Goal: Information Seeking & Learning: Learn about a topic

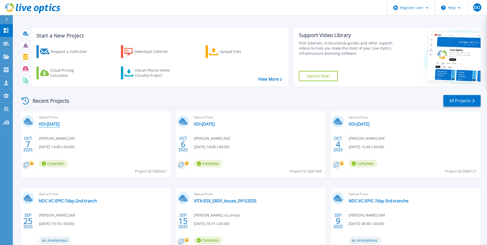
click at [58, 125] on link "VDI-[DATE]" at bounding box center [49, 123] width 21 height 5
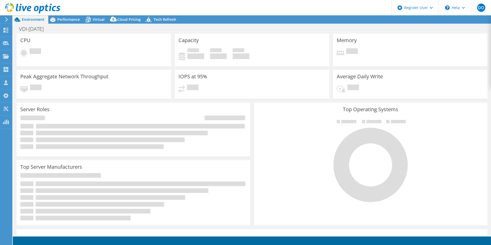
select select "USD"
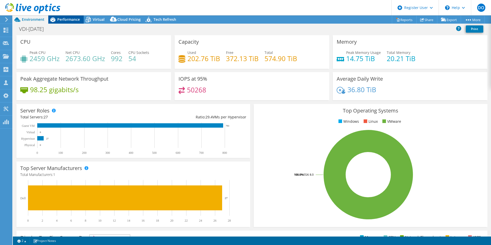
click at [67, 22] on div "Performance" at bounding box center [65, 19] width 35 height 8
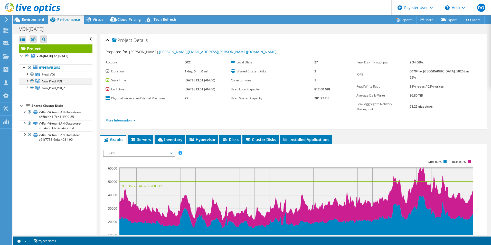
click at [30, 79] on div at bounding box center [32, 81] width 5 height 6
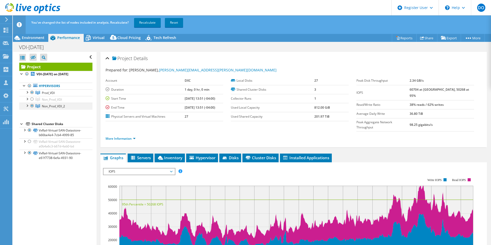
click at [31, 106] on div at bounding box center [32, 106] width 5 height 6
click at [148, 22] on link "Recalculate" at bounding box center [147, 22] width 27 height 9
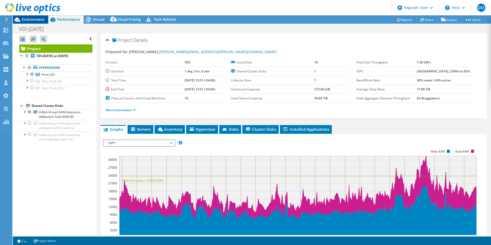
click at [38, 21] on span "Environment" at bounding box center [33, 19] width 23 height 5
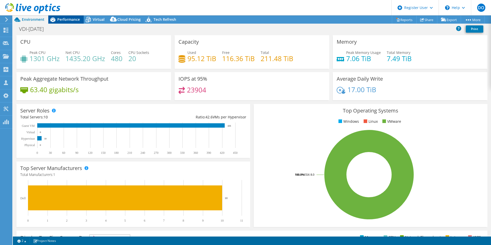
click at [64, 19] on span "Performance" at bounding box center [68, 19] width 23 height 5
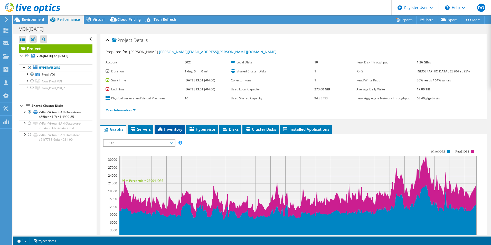
click at [169, 132] on li "Inventory" at bounding box center [170, 129] width 30 height 9
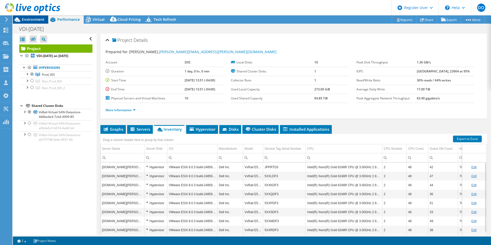
click at [32, 22] on span "Environment" at bounding box center [33, 19] width 23 height 5
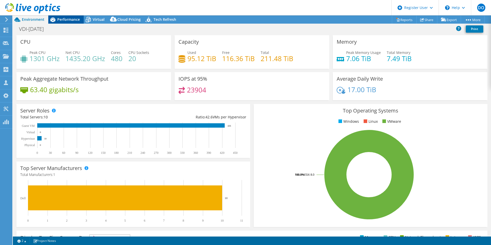
click at [69, 19] on span "Performance" at bounding box center [68, 19] width 23 height 5
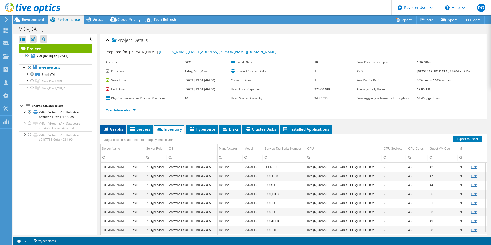
click at [115, 128] on span "Graphs" at bounding box center [113, 129] width 20 height 5
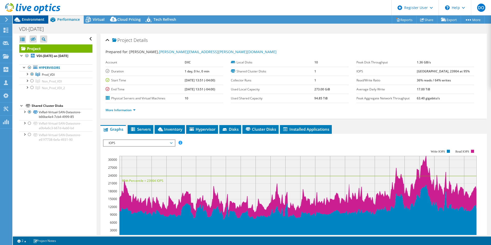
click at [35, 20] on span "Environment" at bounding box center [33, 19] width 23 height 5
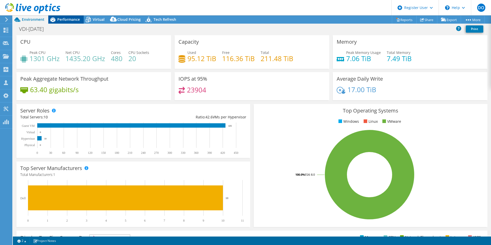
click at [66, 22] on div "Performance" at bounding box center [65, 19] width 35 height 8
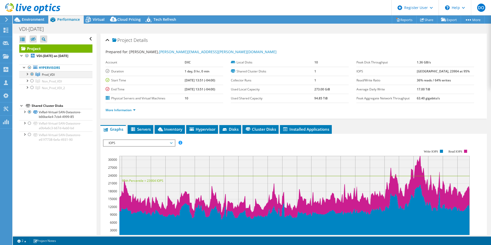
click at [32, 74] on div at bounding box center [32, 74] width 5 height 6
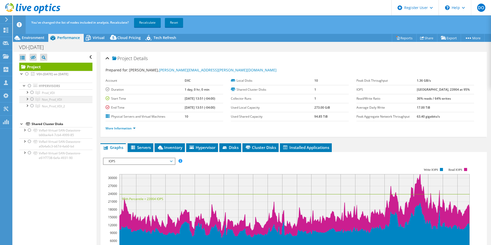
click at [32, 98] on div at bounding box center [32, 99] width 5 height 6
click at [147, 21] on link "Recalculate" at bounding box center [147, 22] width 27 height 9
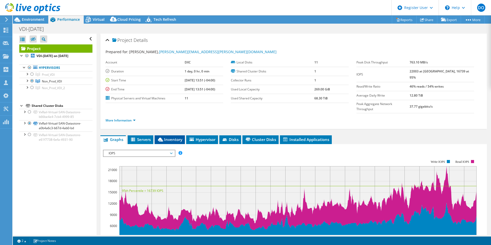
click at [173, 137] on span "Inventory" at bounding box center [169, 139] width 25 height 5
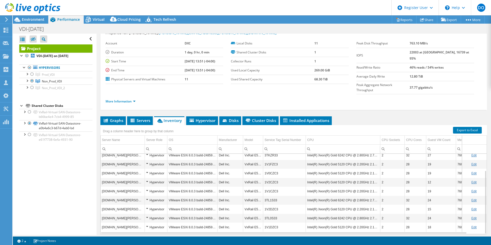
scroll to position [27, 0]
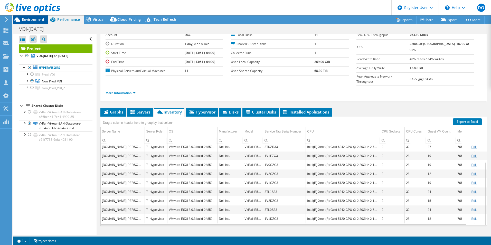
click at [37, 22] on span "Environment" at bounding box center [33, 19] width 23 height 5
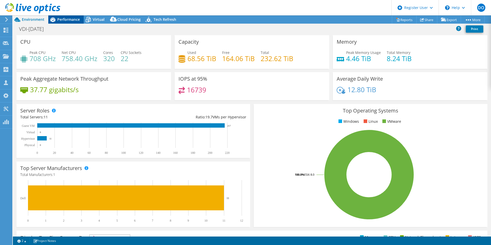
click at [68, 21] on span "Performance" at bounding box center [68, 19] width 23 height 5
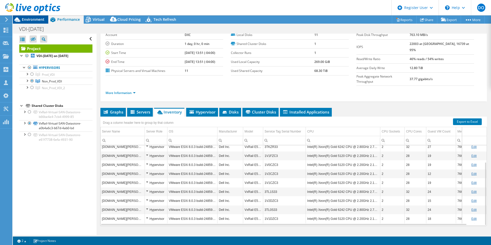
click at [39, 22] on div "Environment" at bounding box center [30, 19] width 35 height 8
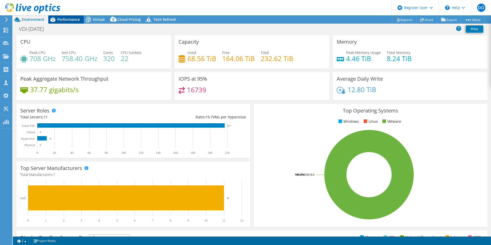
click at [71, 16] on div "Performance" at bounding box center [65, 19] width 35 height 8
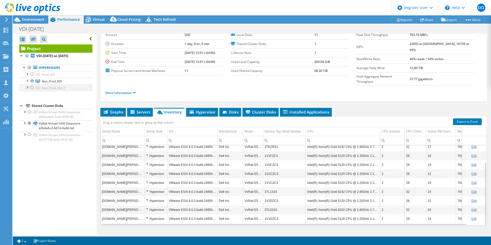
click at [31, 88] on div at bounding box center [32, 87] width 5 height 6
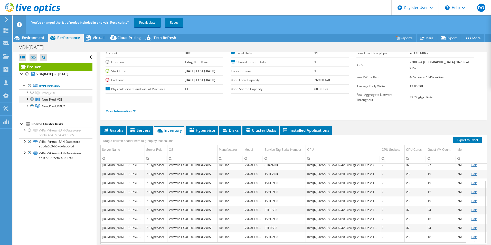
click at [32, 98] on div at bounding box center [32, 99] width 5 height 6
click at [150, 25] on link "Recalculate" at bounding box center [147, 22] width 27 height 9
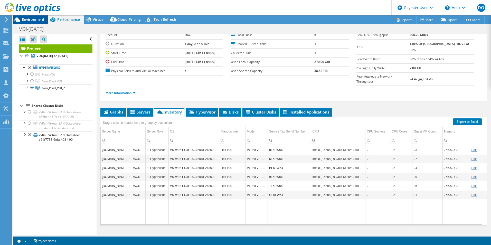
click at [33, 20] on span "Environment" at bounding box center [33, 19] width 23 height 5
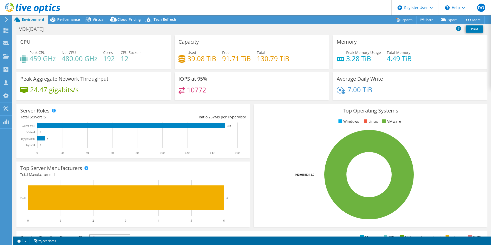
click at [39, 61] on h4 "459 GHz" at bounding box center [43, 59] width 26 height 6
click at [68, 17] on span "Performance" at bounding box center [68, 19] width 23 height 5
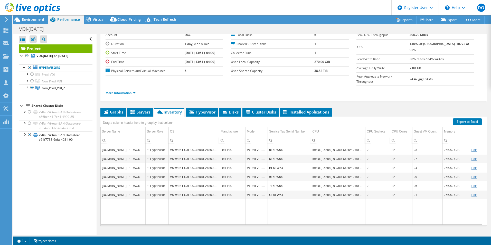
click at [32, 16] on div at bounding box center [30, 8] width 60 height 17
click at [31, 19] on span "Environment" at bounding box center [33, 19] width 23 height 5
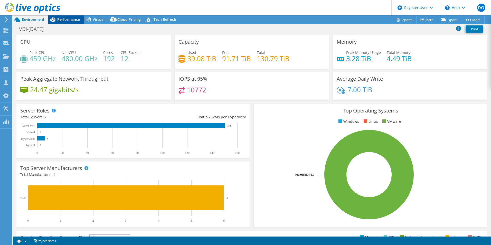
click at [64, 19] on span "Performance" at bounding box center [68, 19] width 23 height 5
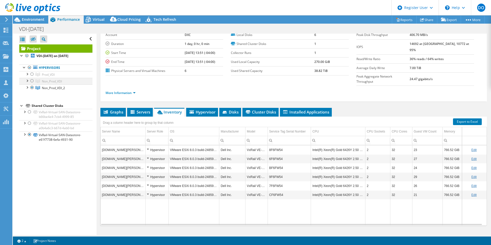
click at [32, 81] on div at bounding box center [32, 81] width 5 height 6
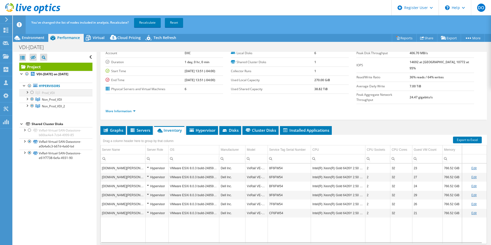
click at [31, 93] on div at bounding box center [32, 92] width 5 height 6
click at [152, 25] on link "Recalculate" at bounding box center [147, 22] width 27 height 9
click at [31, 100] on div at bounding box center [32, 99] width 5 height 6
click at [32, 92] on div at bounding box center [32, 92] width 5 height 6
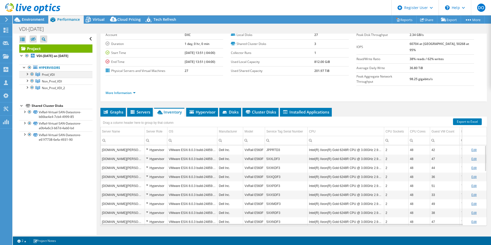
click at [32, 74] on div at bounding box center [32, 74] width 5 height 6
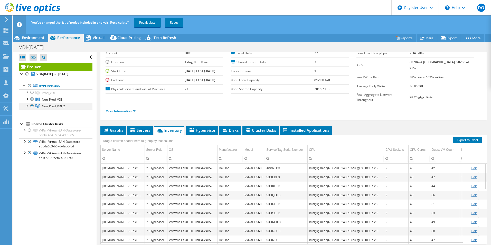
click at [33, 106] on div at bounding box center [32, 106] width 5 height 6
click at [152, 25] on link "Recalculate" at bounding box center [147, 22] width 27 height 9
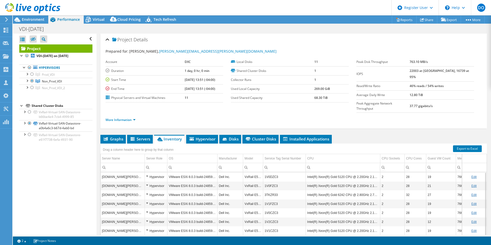
scroll to position [0, 0]
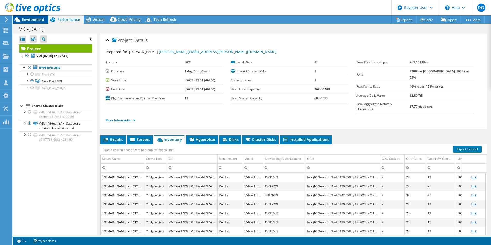
click at [39, 20] on span "Environment" at bounding box center [33, 19] width 23 height 5
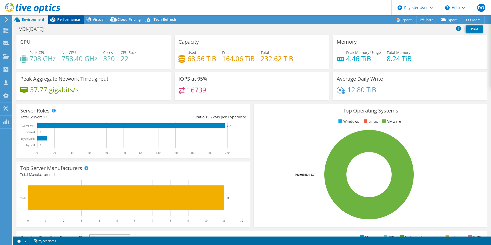
click at [71, 20] on span "Performance" at bounding box center [68, 19] width 23 height 5
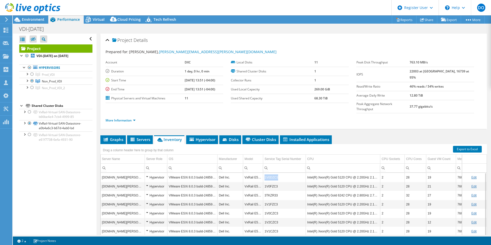
drag, startPoint x: 277, startPoint y: 168, endPoint x: 264, endPoint y: 170, distance: 13.2
click at [264, 173] on td "1V0DZC3" at bounding box center [284, 177] width 43 height 9
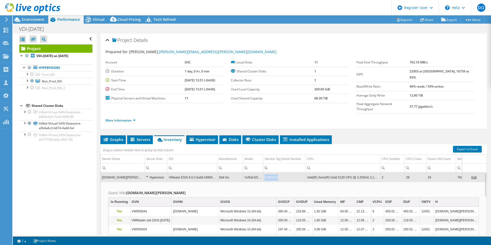
drag, startPoint x: 278, startPoint y: 167, endPoint x: 265, endPoint y: 167, distance: 13.4
click at [265, 173] on td "1V0DZC3" at bounding box center [284, 177] width 43 height 9
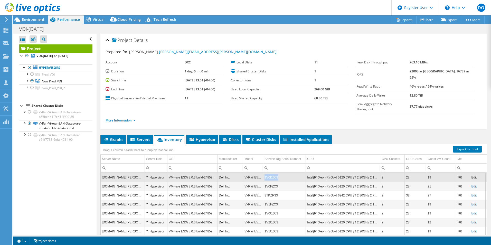
drag, startPoint x: 278, startPoint y: 167, endPoint x: 263, endPoint y: 168, distance: 14.9
click at [263, 173] on td "1V0DZC3" at bounding box center [284, 177] width 43 height 9
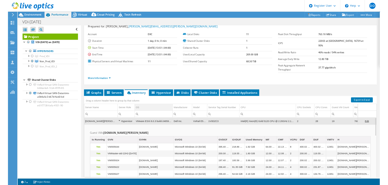
scroll to position [27, 0]
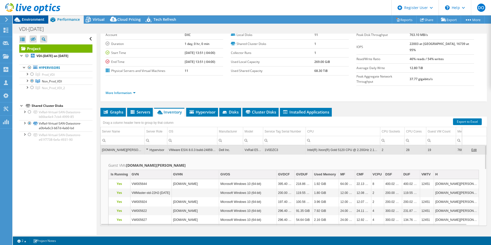
click at [28, 17] on span "Environment" at bounding box center [33, 19] width 23 height 5
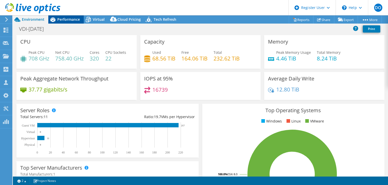
click at [67, 20] on span "Performance" at bounding box center [68, 19] width 23 height 5
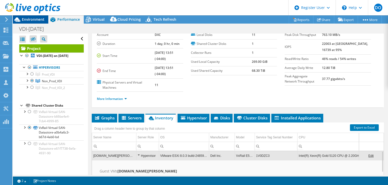
click at [34, 19] on span "Environment" at bounding box center [33, 19] width 23 height 5
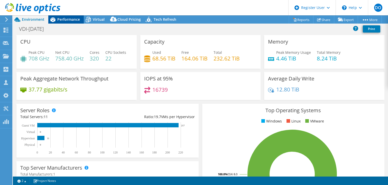
click at [72, 20] on span "Performance" at bounding box center [68, 19] width 23 height 5
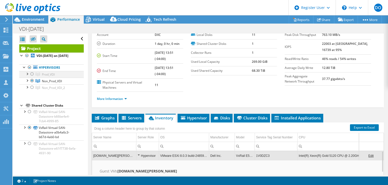
click at [31, 77] on div at bounding box center [32, 74] width 5 height 6
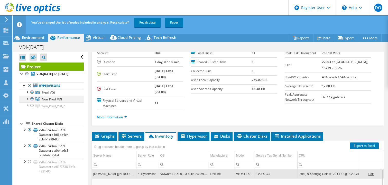
click at [31, 102] on div at bounding box center [32, 99] width 5 height 6
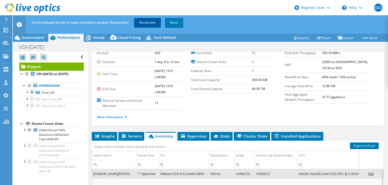
click at [148, 21] on link "Recalculate" at bounding box center [147, 22] width 27 height 9
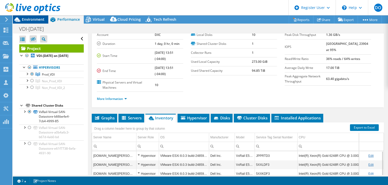
click at [37, 20] on span "Environment" at bounding box center [33, 19] width 23 height 5
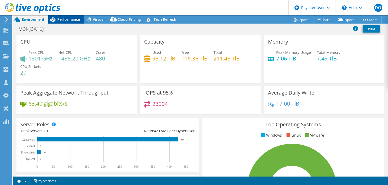
click at [66, 19] on span "Performance" at bounding box center [68, 19] width 23 height 5
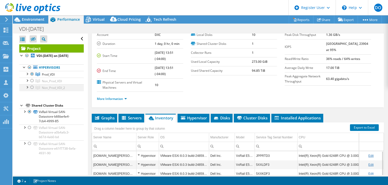
click at [32, 91] on div at bounding box center [32, 87] width 5 height 6
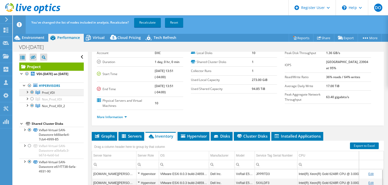
click at [33, 96] on div at bounding box center [32, 92] width 5 height 6
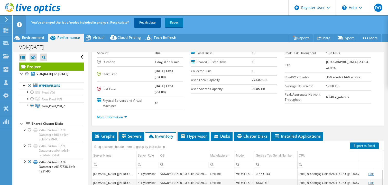
click at [151, 25] on link "Recalculate" at bounding box center [147, 22] width 27 height 9
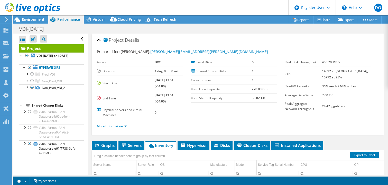
select select "USD"
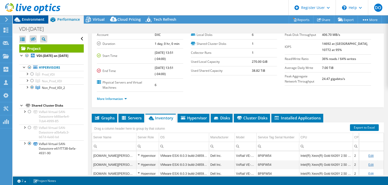
click at [25, 18] on span "Environment" at bounding box center [33, 19] width 23 height 5
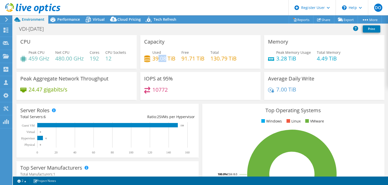
drag, startPoint x: 164, startPoint y: 59, endPoint x: 157, endPoint y: 59, distance: 7.2
click at [157, 59] on h4 "39.08 TiB" at bounding box center [163, 59] width 23 height 6
click at [69, 17] on span "Performance" at bounding box center [68, 19] width 23 height 5
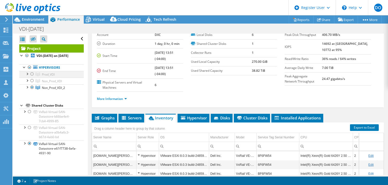
click at [32, 77] on div at bounding box center [32, 74] width 5 height 6
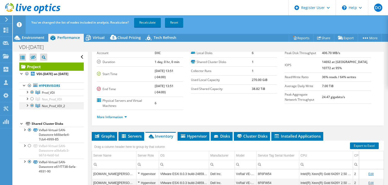
click at [32, 109] on div at bounding box center [32, 106] width 5 height 6
click at [154, 24] on link "Recalculate" at bounding box center [147, 22] width 27 height 9
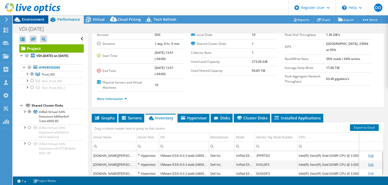
click at [36, 20] on span "Environment" at bounding box center [33, 19] width 23 height 5
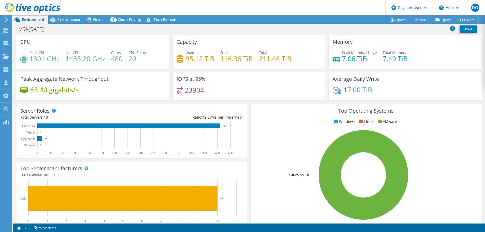
select select "USD"
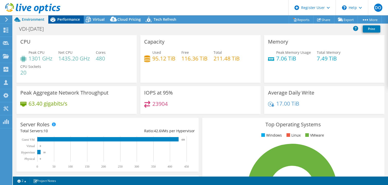
click at [65, 16] on div "Performance" at bounding box center [65, 19] width 35 height 8
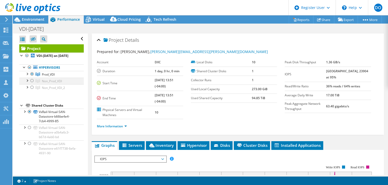
click at [31, 84] on div at bounding box center [32, 81] width 5 height 6
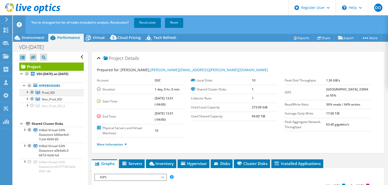
click at [32, 96] on div at bounding box center [32, 92] width 5 height 6
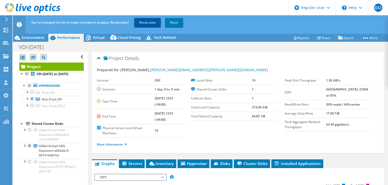
click at [151, 22] on link "Recalculate" at bounding box center [147, 22] width 27 height 9
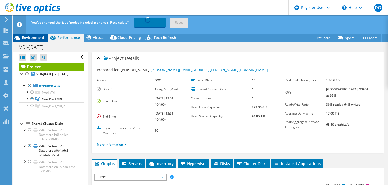
click at [32, 38] on span "Environment" at bounding box center [33, 37] width 23 height 5
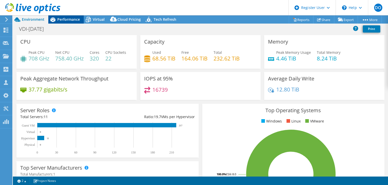
click at [77, 20] on span "Performance" at bounding box center [68, 19] width 23 height 5
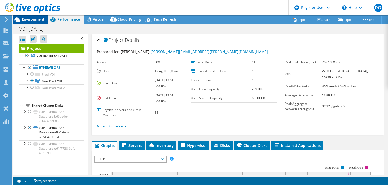
click at [30, 21] on span "Environment" at bounding box center [33, 19] width 23 height 5
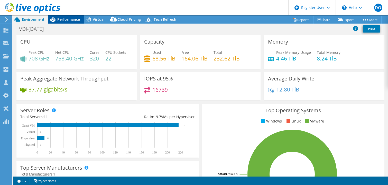
click at [63, 20] on span "Performance" at bounding box center [68, 19] width 23 height 5
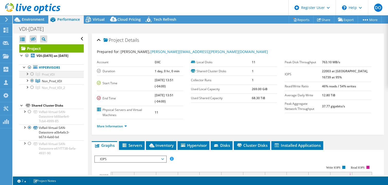
click at [32, 77] on div at bounding box center [32, 74] width 5 height 6
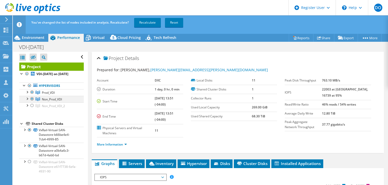
click at [31, 102] on div at bounding box center [32, 99] width 5 height 6
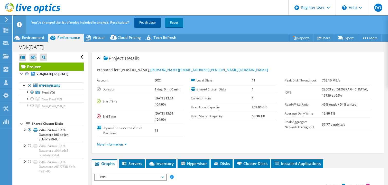
click at [143, 25] on link "Recalculate" at bounding box center [147, 22] width 27 height 9
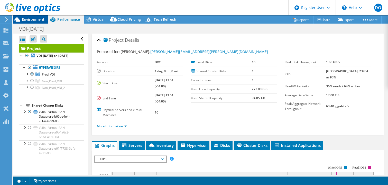
click at [36, 20] on span "Environment" at bounding box center [33, 19] width 23 height 5
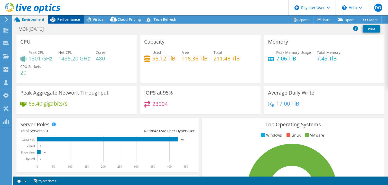
click at [70, 20] on span "Performance" at bounding box center [68, 19] width 23 height 5
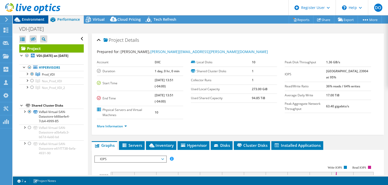
click at [23, 20] on span "Environment" at bounding box center [33, 19] width 23 height 5
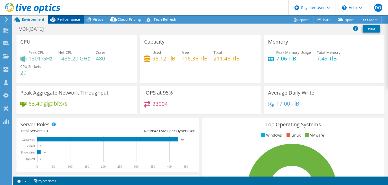
click at [65, 19] on span "Performance" at bounding box center [68, 19] width 23 height 5
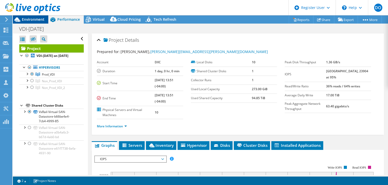
click at [34, 20] on span "Environment" at bounding box center [33, 19] width 23 height 5
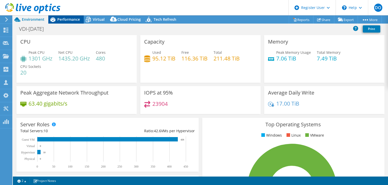
click at [77, 21] on span "Performance" at bounding box center [68, 19] width 23 height 5
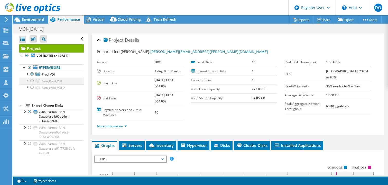
click at [31, 84] on div at bounding box center [32, 81] width 5 height 6
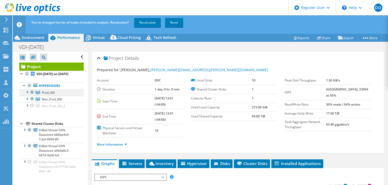
click at [32, 96] on div at bounding box center [32, 92] width 5 height 6
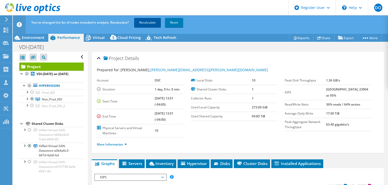
click at [150, 22] on link "Recalculate" at bounding box center [147, 22] width 27 height 9
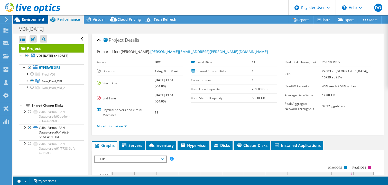
click at [34, 18] on span "Environment" at bounding box center [33, 19] width 23 height 5
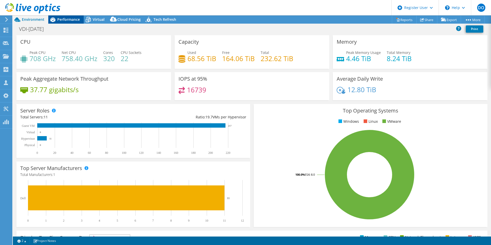
click at [68, 20] on span "Performance" at bounding box center [68, 19] width 23 height 5
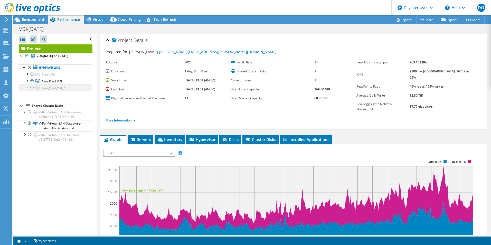
click at [31, 87] on div at bounding box center [32, 87] width 5 height 6
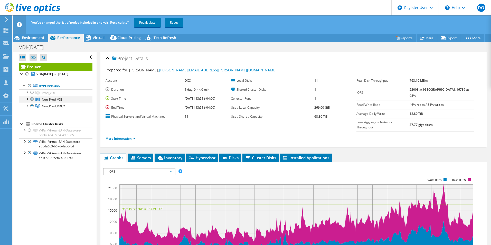
click at [32, 100] on div at bounding box center [32, 99] width 5 height 6
click at [142, 21] on link "Recalculate" at bounding box center [147, 22] width 27 height 9
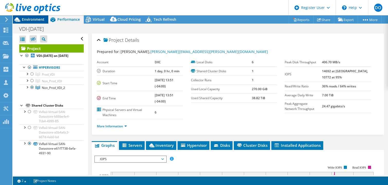
click at [25, 19] on span "Environment" at bounding box center [33, 19] width 23 height 5
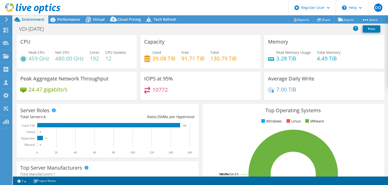
click at [1, 9] on div at bounding box center [30, 8] width 60 height 17
click at [64, 19] on span "Performance" at bounding box center [68, 19] width 23 height 5
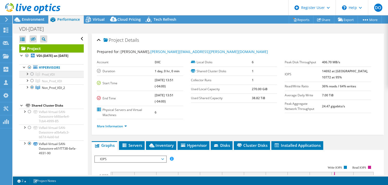
click at [30, 77] on div at bounding box center [32, 74] width 5 height 6
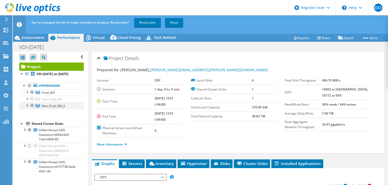
click at [31, 108] on div at bounding box center [32, 106] width 5 height 6
click at [148, 22] on link "Recalculate" at bounding box center [147, 22] width 27 height 9
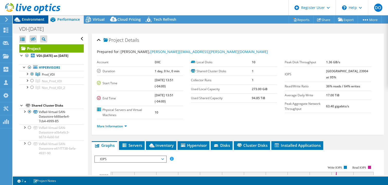
click at [32, 21] on span "Environment" at bounding box center [33, 19] width 23 height 5
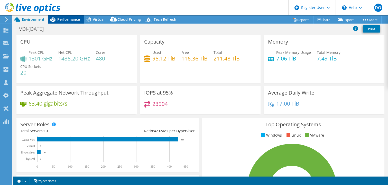
click at [70, 18] on span "Performance" at bounding box center [68, 19] width 23 height 5
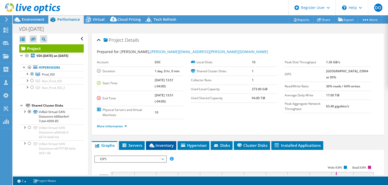
click at [162, 145] on span "Inventory" at bounding box center [160, 145] width 25 height 5
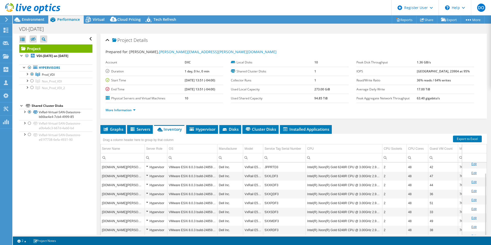
scroll to position [27, 0]
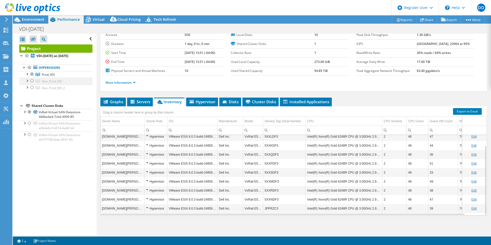
click at [31, 81] on div at bounding box center [32, 81] width 5 height 6
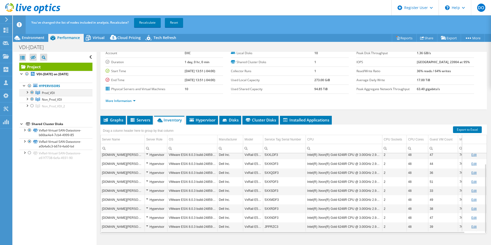
click at [31, 93] on div at bounding box center [32, 92] width 5 height 6
click at [145, 21] on link "Recalculate" at bounding box center [147, 22] width 27 height 9
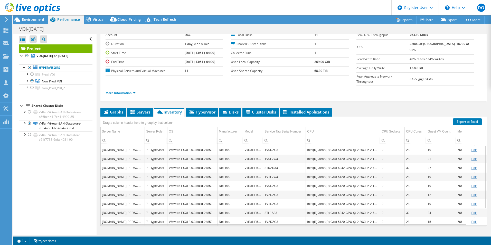
scroll to position [21, 0]
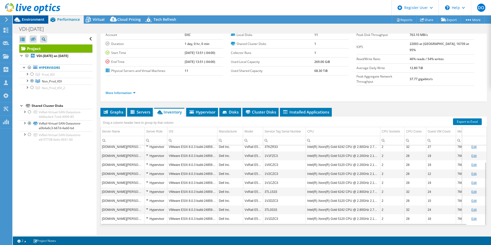
click at [29, 22] on span "Environment" at bounding box center [33, 19] width 23 height 5
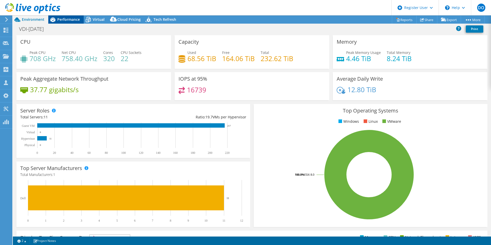
click at [69, 19] on span "Performance" at bounding box center [68, 19] width 23 height 5
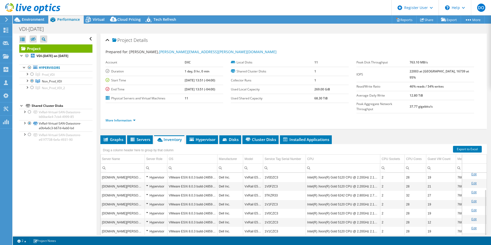
scroll to position [26, 0]
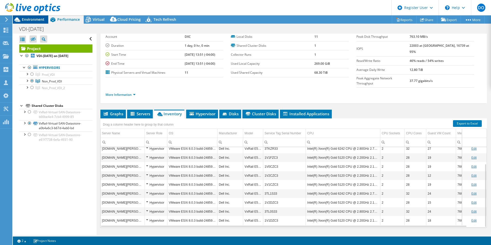
click at [34, 20] on span "Environment" at bounding box center [33, 19] width 23 height 5
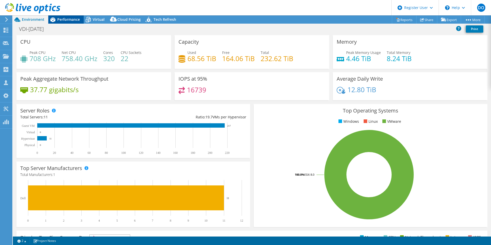
click at [73, 20] on span "Performance" at bounding box center [68, 19] width 23 height 5
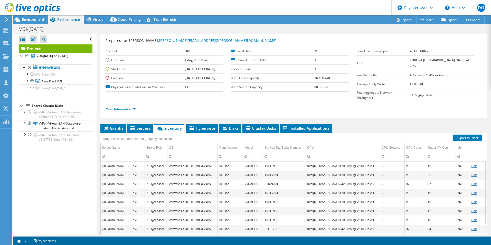
scroll to position [0, 0]
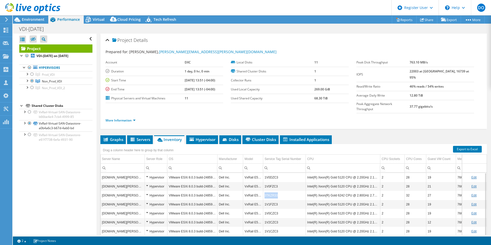
drag, startPoint x: 277, startPoint y: 185, endPoint x: 265, endPoint y: 186, distance: 11.7
click at [265, 191] on td "3TKZR33" at bounding box center [284, 195] width 43 height 9
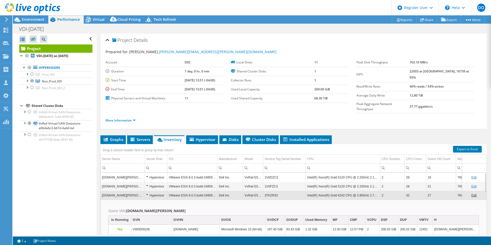
click at [172, 137] on span "Inventory" at bounding box center [169, 139] width 25 height 5
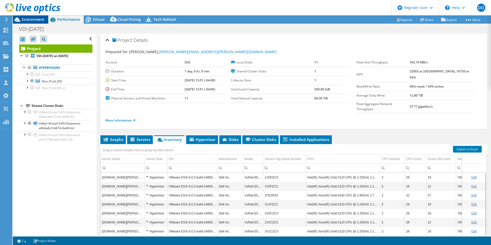
click at [32, 18] on span "Environment" at bounding box center [33, 19] width 23 height 5
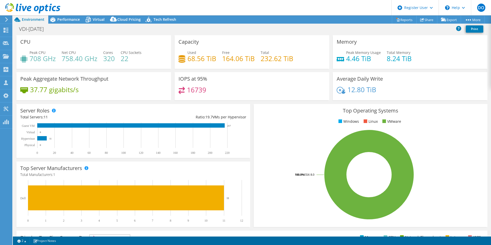
click at [77, 83] on div "Peak Aggregate Network Throughput 37.77 gigabits/s" at bounding box center [93, 86] width 155 height 28
click at [73, 21] on span "Performance" at bounding box center [68, 19] width 23 height 5
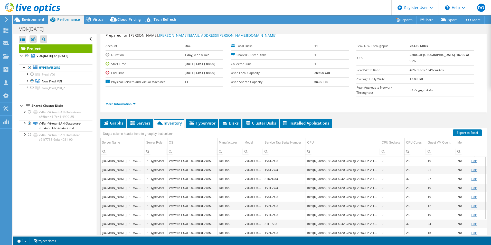
scroll to position [26, 0]
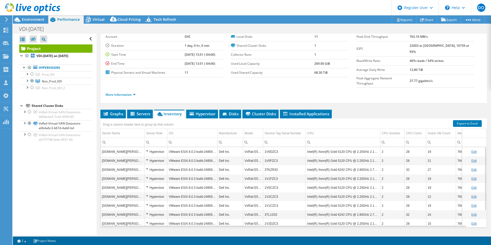
click at [78, 99] on div "Project VDI-06Oct2025 on 10/7/2025 Hypervisors Prod_VDI" at bounding box center [55, 93] width 73 height 99
click at [55, 76] on span "Prod_VDI" at bounding box center [48, 74] width 13 height 4
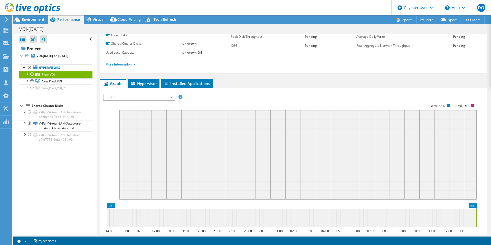
click at [31, 74] on div at bounding box center [32, 74] width 5 height 6
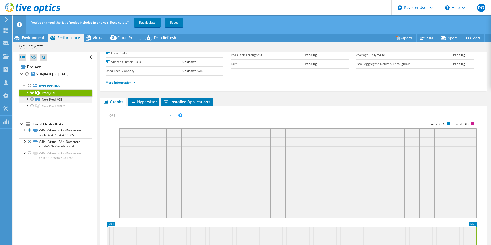
click at [31, 99] on div at bounding box center [32, 99] width 5 height 6
click at [153, 23] on link "Recalculate" at bounding box center [147, 22] width 27 height 9
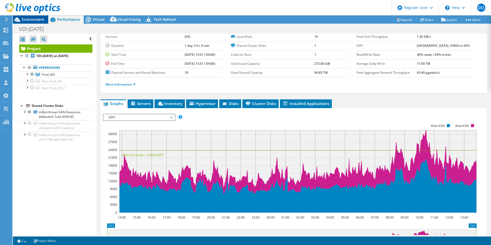
click at [30, 22] on span "Environment" at bounding box center [33, 19] width 23 height 5
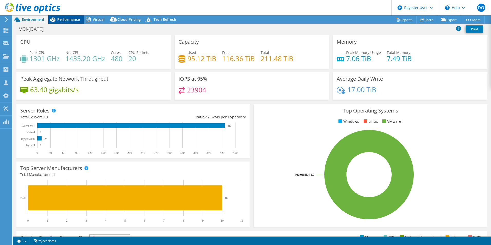
click at [74, 17] on span "Performance" at bounding box center [68, 19] width 23 height 5
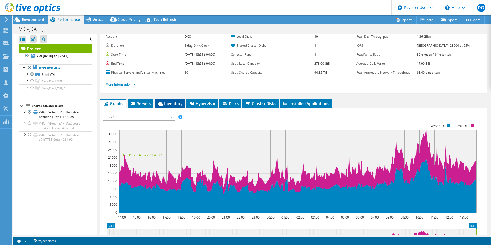
click at [167, 104] on span "Inventory" at bounding box center [169, 103] width 25 height 5
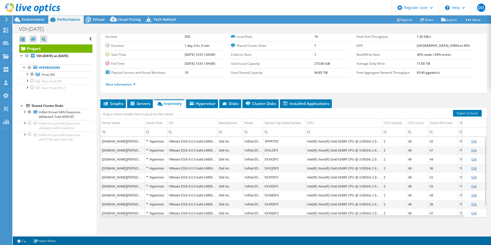
click at [72, 95] on ul "Hypervisors Prod_VDI yyzvxr1001.ana.corp.aviva.com" at bounding box center [55, 77] width 73 height 37
click at [32, 87] on div at bounding box center [32, 87] width 5 height 6
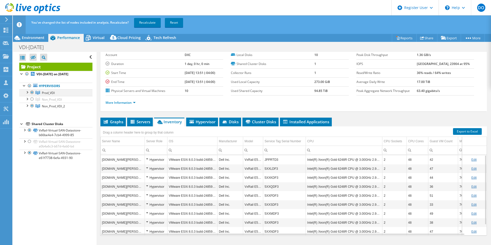
click at [31, 93] on div at bounding box center [32, 92] width 5 height 6
click at [148, 23] on link "Recalculate" at bounding box center [147, 22] width 27 height 9
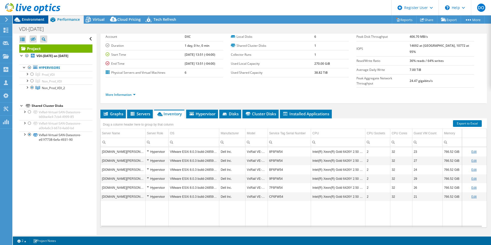
click at [33, 21] on span "Environment" at bounding box center [33, 19] width 23 height 5
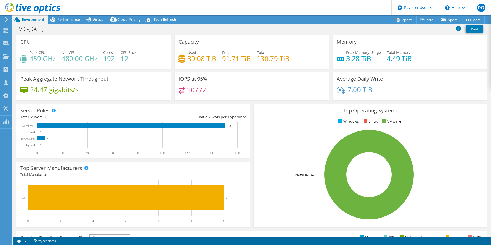
select select "USD"
click at [73, 19] on span "Performance" at bounding box center [68, 19] width 23 height 5
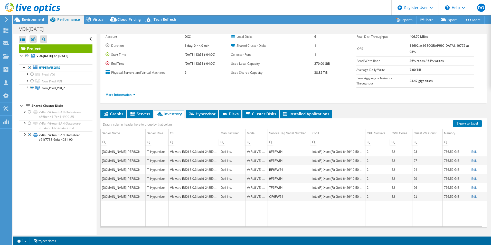
click at [76, 184] on div "Open All Close All Hide Excluded Nodes Project Tree Filter" at bounding box center [54, 134] width 83 height 201
click at [36, 18] on span "Environment" at bounding box center [33, 19] width 23 height 5
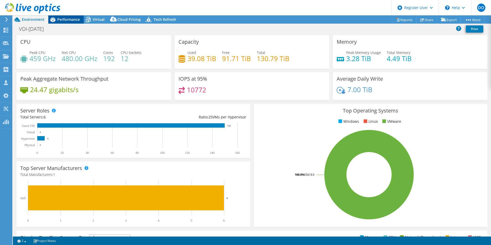
click at [71, 20] on span "Performance" at bounding box center [68, 19] width 23 height 5
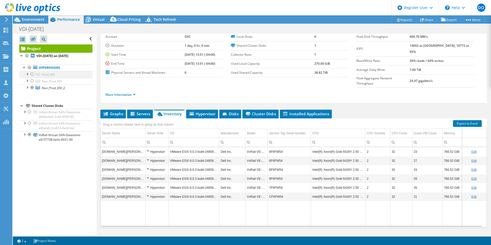
click at [32, 74] on div at bounding box center [32, 74] width 5 height 6
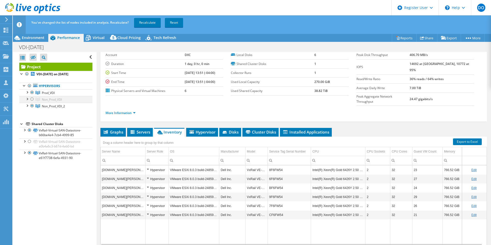
click at [32, 99] on div at bounding box center [32, 99] width 5 height 6
click at [31, 39] on span "Environment" at bounding box center [33, 37] width 23 height 5
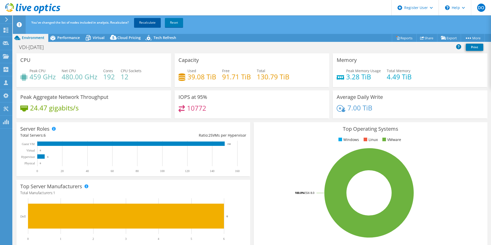
click at [150, 24] on link "Recalculate" at bounding box center [147, 22] width 27 height 9
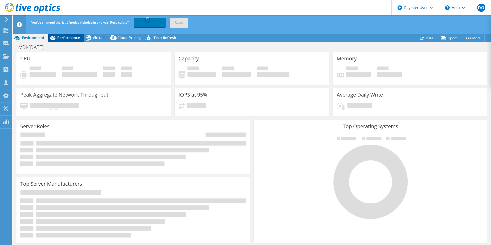
click at [66, 39] on span "Performance" at bounding box center [68, 37] width 23 height 5
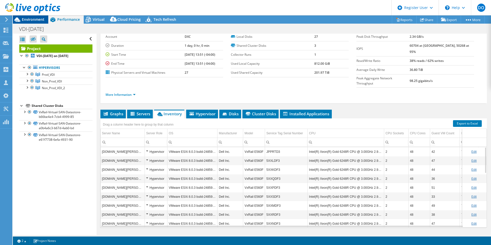
click at [40, 21] on span "Environment" at bounding box center [33, 19] width 23 height 5
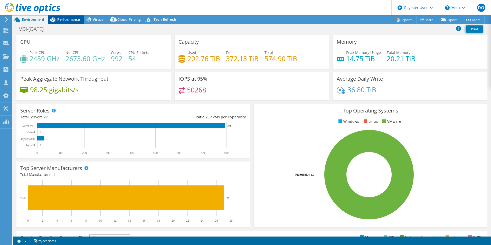
click at [67, 22] on div "Performance" at bounding box center [65, 19] width 35 height 8
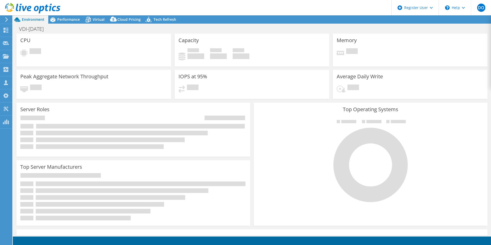
select select "USD"
